Goal: Task Accomplishment & Management: Complete application form

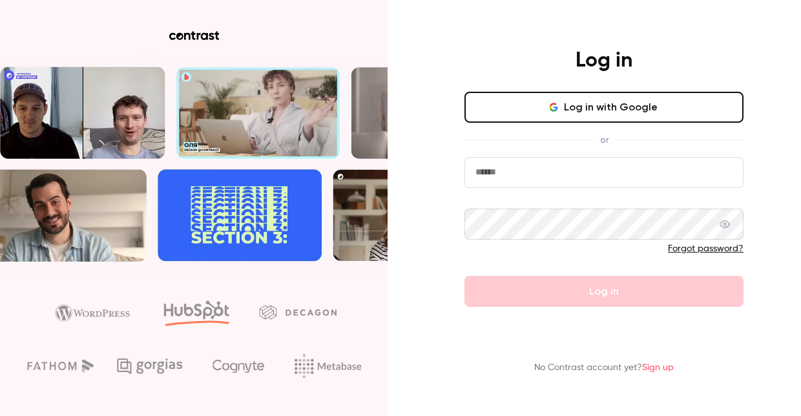
click at [658, 370] on link "Sign up" at bounding box center [658, 367] width 32 height 9
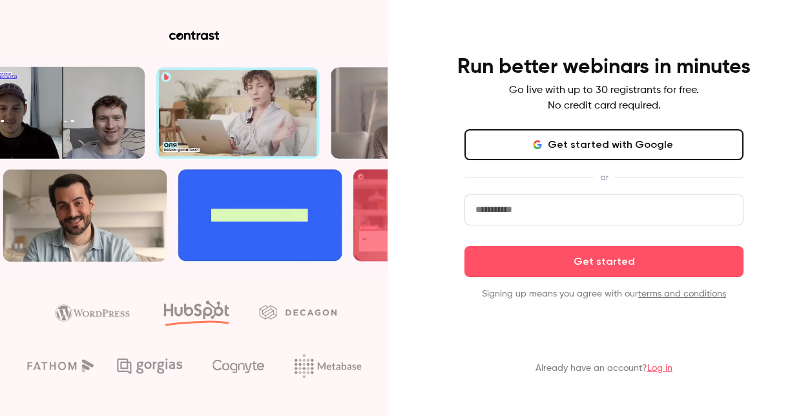
click at [655, 366] on link "Log in" at bounding box center [659, 368] width 25 height 9
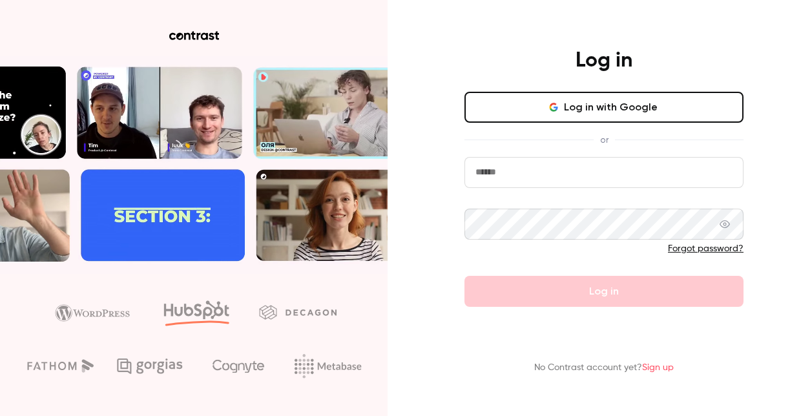
click at [664, 370] on link "Sign up" at bounding box center [658, 367] width 32 height 9
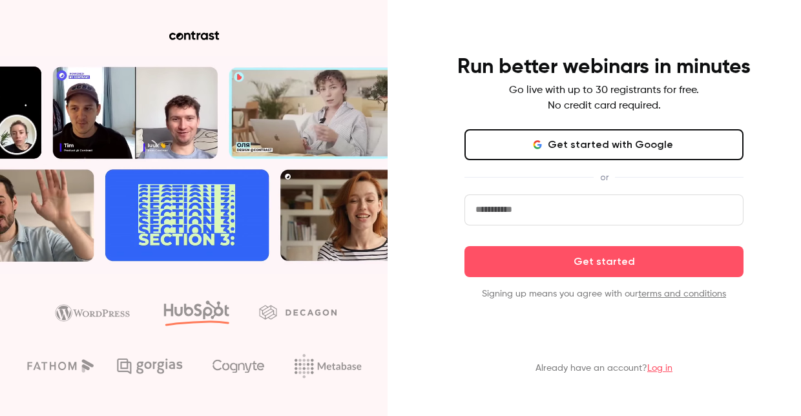
click at [664, 370] on link "Log in" at bounding box center [659, 368] width 25 height 9
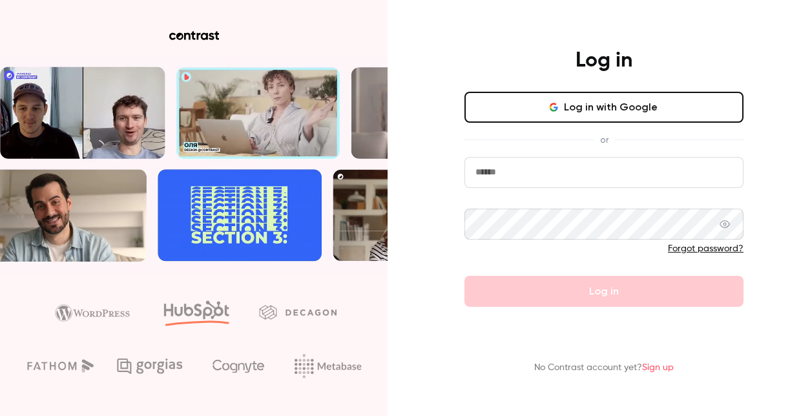
click at [664, 370] on link "Sign up" at bounding box center [658, 367] width 32 height 9
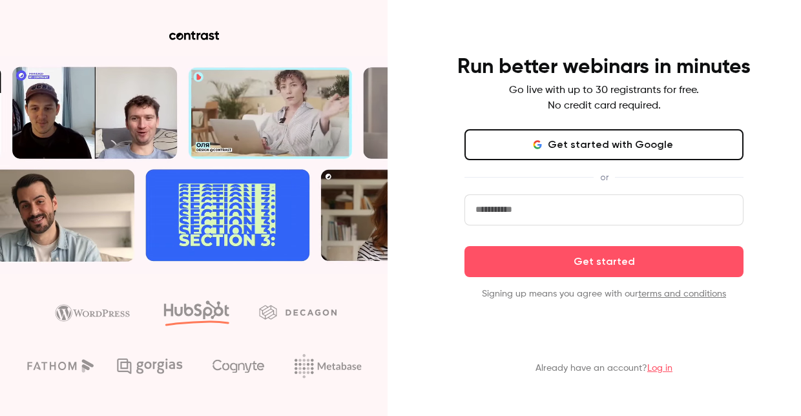
click at [600, 220] on input "email" at bounding box center [604, 209] width 279 height 31
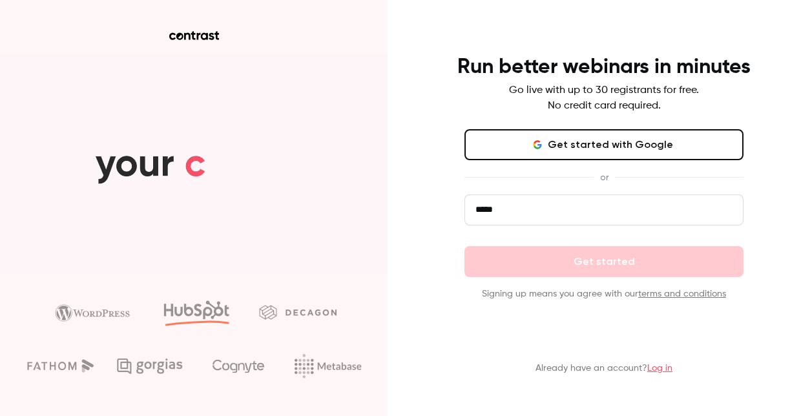
type input "**********"
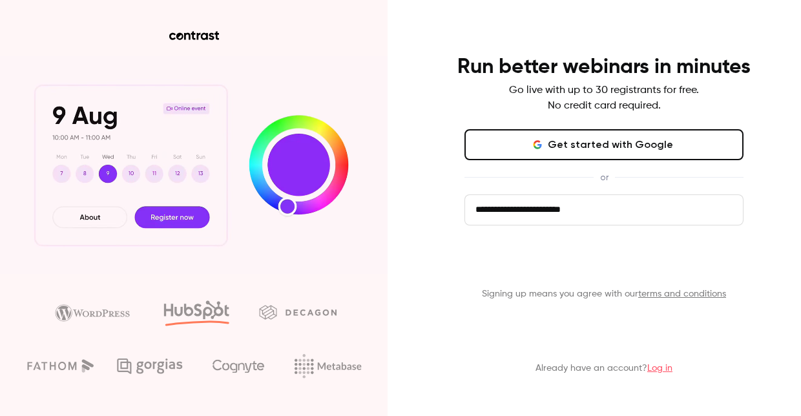
click at [582, 258] on button "Get started" at bounding box center [604, 261] width 279 height 31
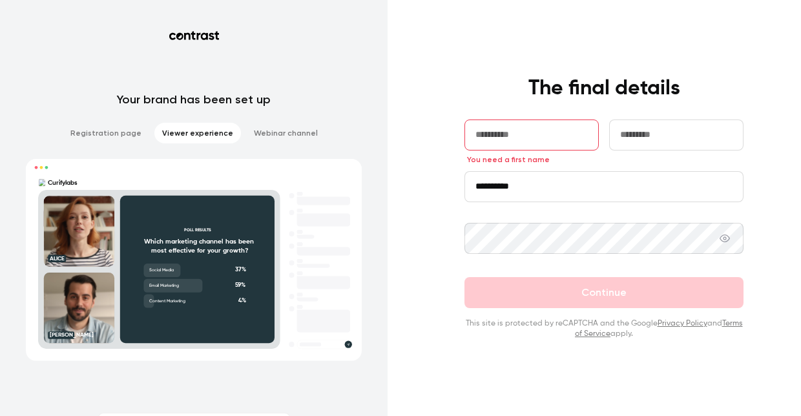
click at [509, 140] on input "text" at bounding box center [532, 135] width 134 height 31
type input "****"
click at [647, 131] on input "text" at bounding box center [676, 135] width 134 height 31
type input "******"
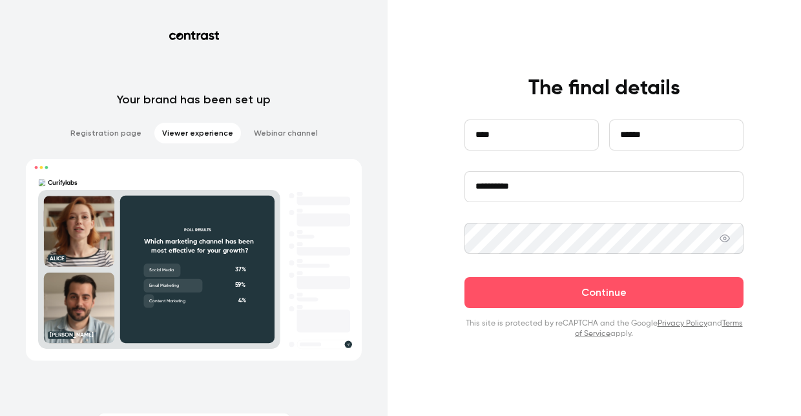
click at [432, 238] on div "**********" at bounding box center [400, 208] width 801 height 416
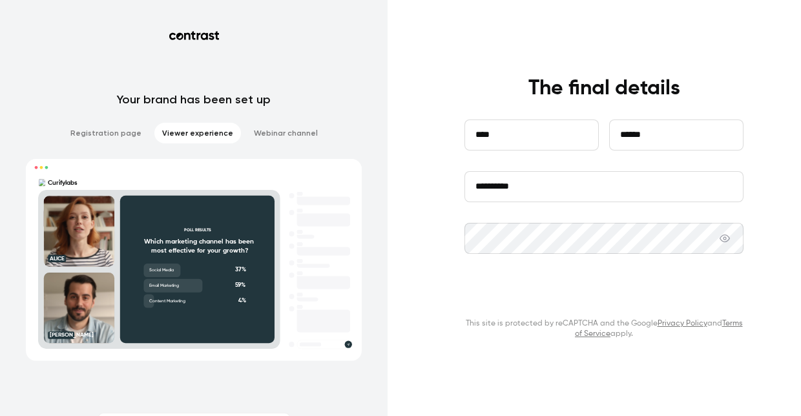
click at [541, 286] on button "Continue" at bounding box center [604, 292] width 279 height 31
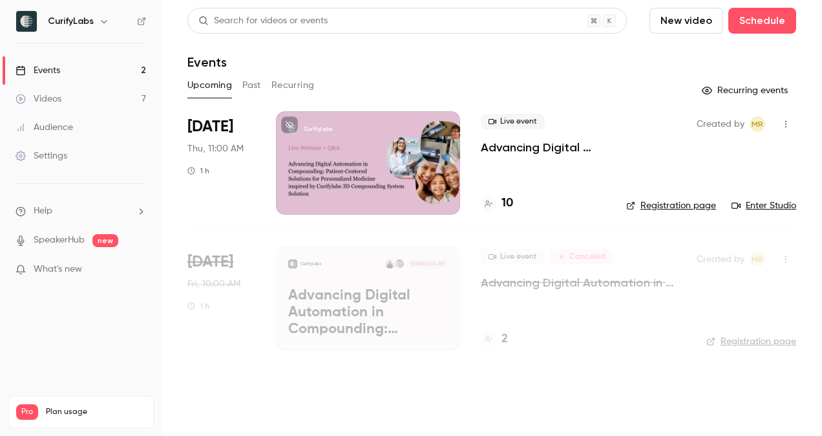
click at [505, 205] on h4 "10" at bounding box center [507, 202] width 12 height 17
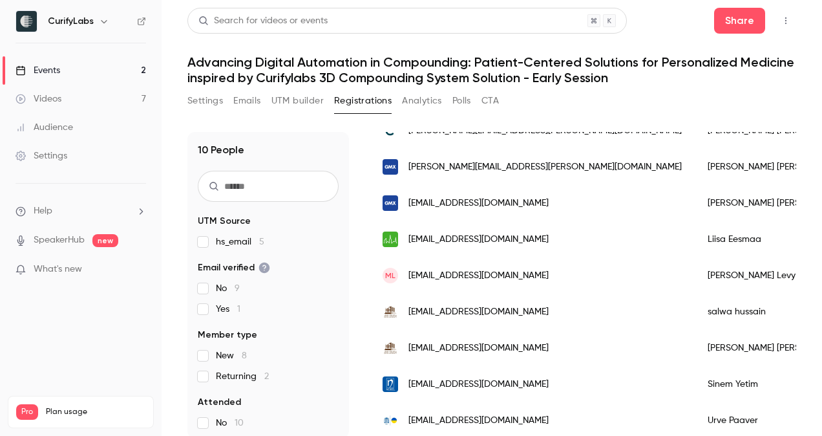
scroll to position [10, 0]
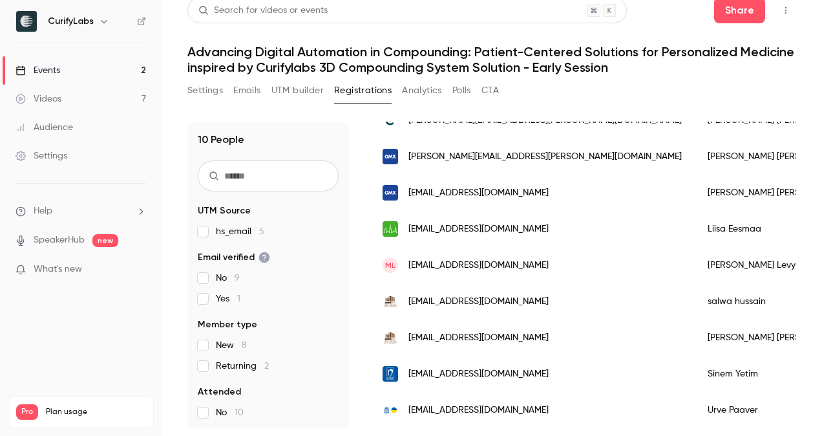
click at [73, 102] on link "Videos 7" at bounding box center [81, 99] width 162 height 28
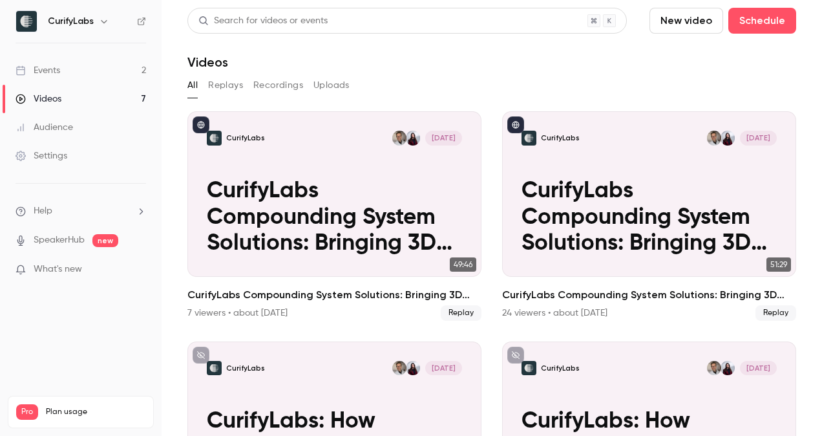
click at [70, 67] on link "Events 2" at bounding box center [81, 70] width 162 height 28
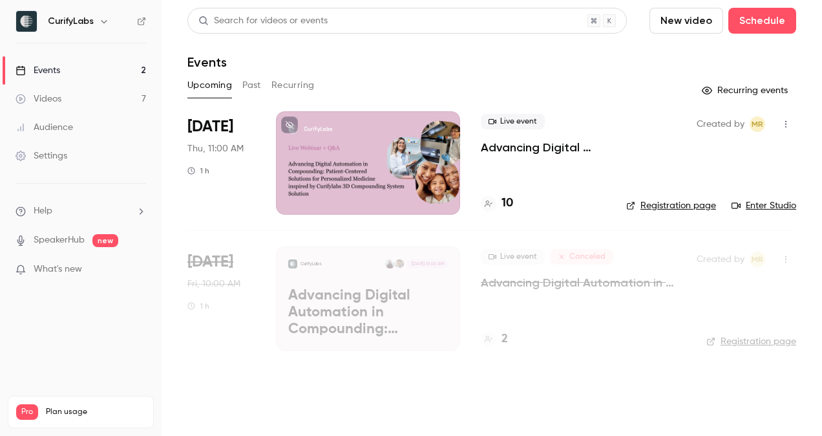
click at [504, 339] on h4 "2" at bounding box center [504, 338] width 6 height 17
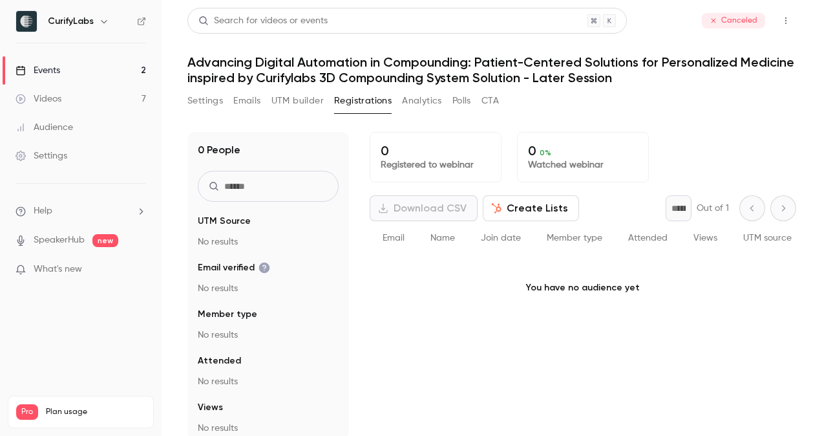
click at [504, 339] on div "0 Registered to webinar 0 0 % Watched webinar Download CSV Create Lists * Out o…" at bounding box center [583, 285] width 426 height 306
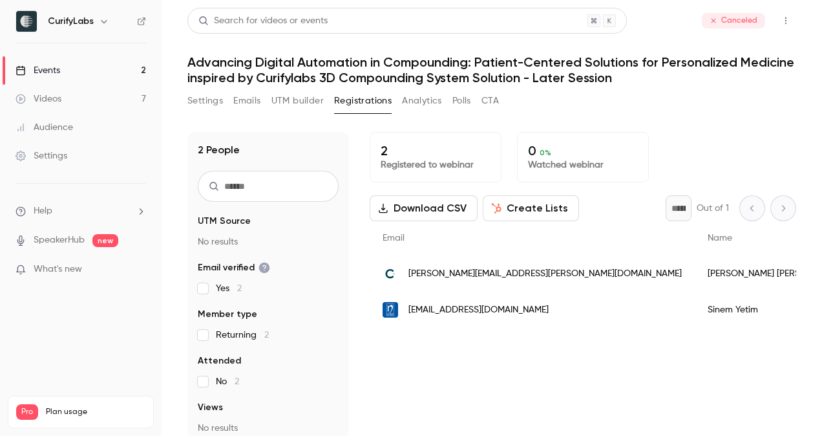
click at [76, 70] on link "Events 2" at bounding box center [81, 70] width 162 height 28
